Goal: Navigation & Orientation: Find specific page/section

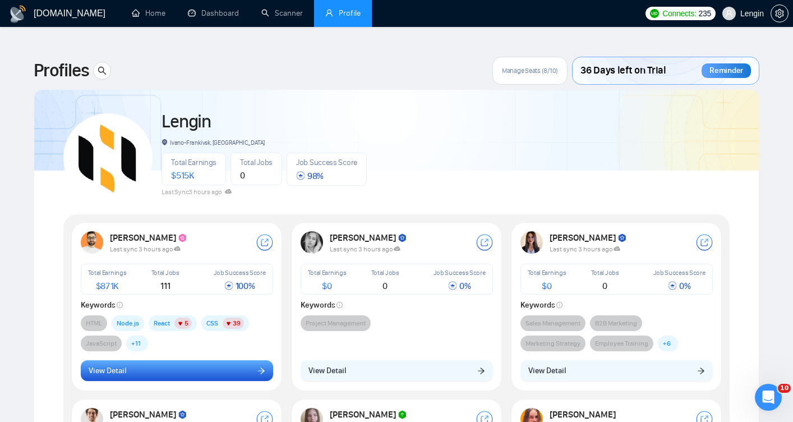
click at [177, 360] on button "View Detail" at bounding box center [177, 370] width 192 height 21
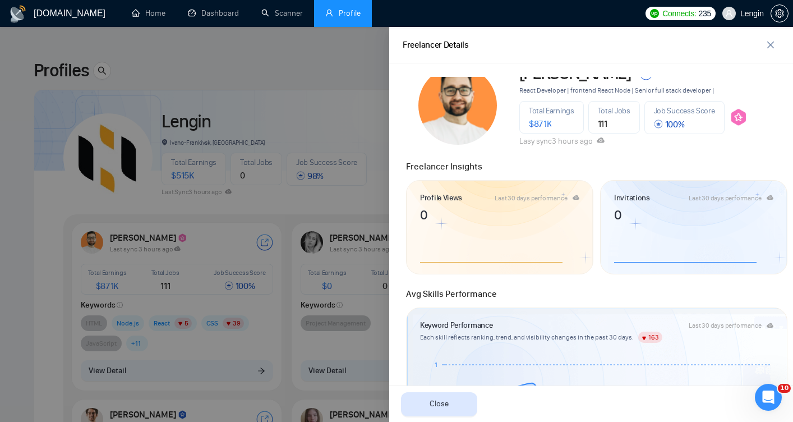
scroll to position [18, 0]
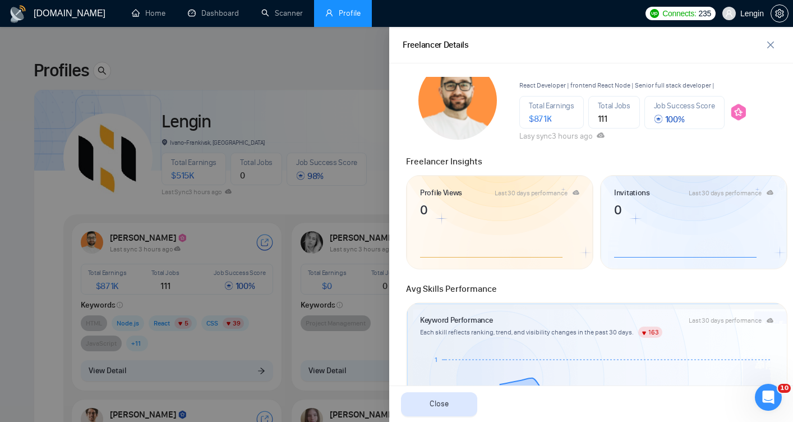
click at [8, 196] on div at bounding box center [396, 224] width 793 height 395
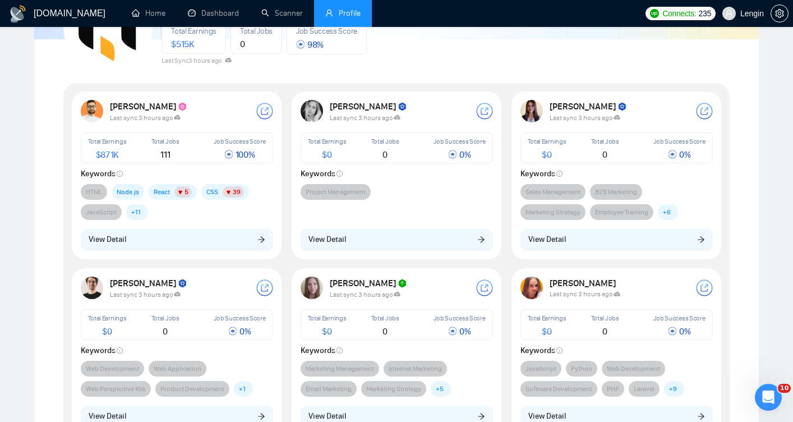
scroll to position [0, 0]
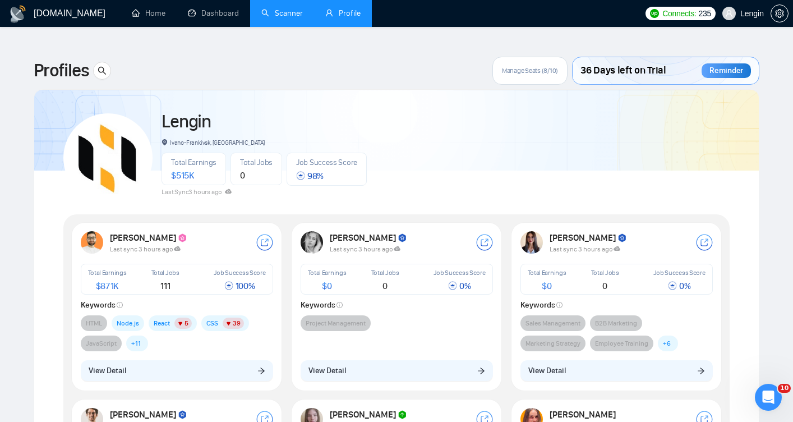
click at [277, 15] on link "Scanner" at bounding box center [281, 13] width 41 height 10
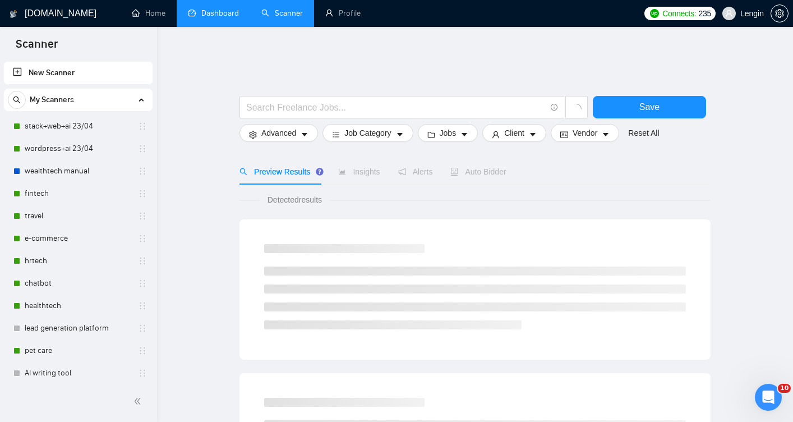
click at [221, 14] on link "Dashboard" at bounding box center [213, 13] width 51 height 10
